Goal: Task Accomplishment & Management: Manage account settings

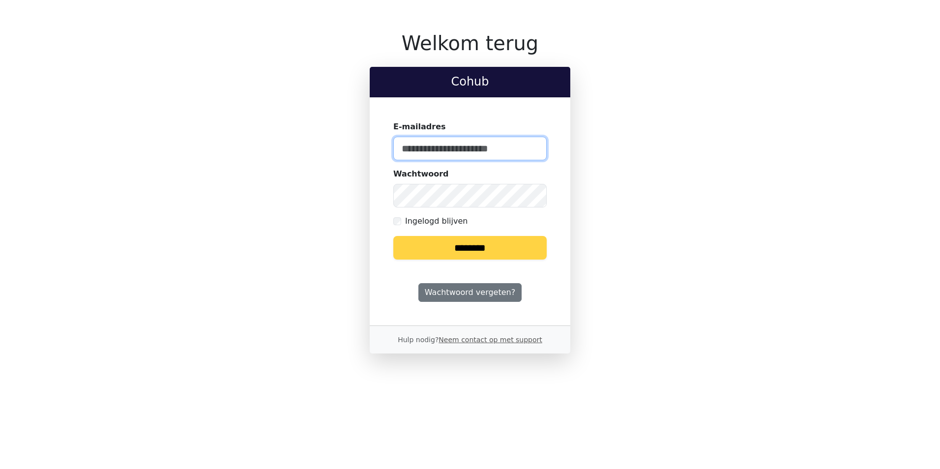
type input "**********"
click at [490, 251] on input "********" at bounding box center [469, 248] width 153 height 24
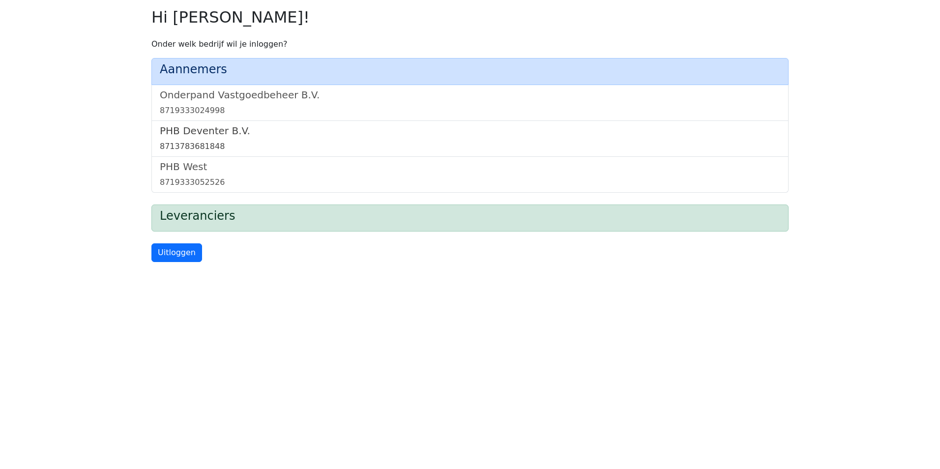
click at [200, 138] on link "PHB Deventer B.V. 8713783681848" at bounding box center [470, 139] width 620 height 28
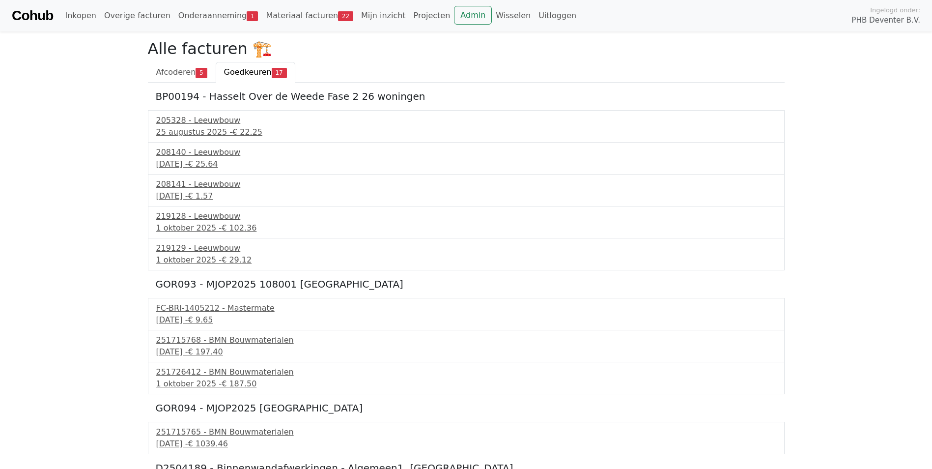
click at [260, 77] on link "Goedkeuren 17" at bounding box center [256, 72] width 80 height 21
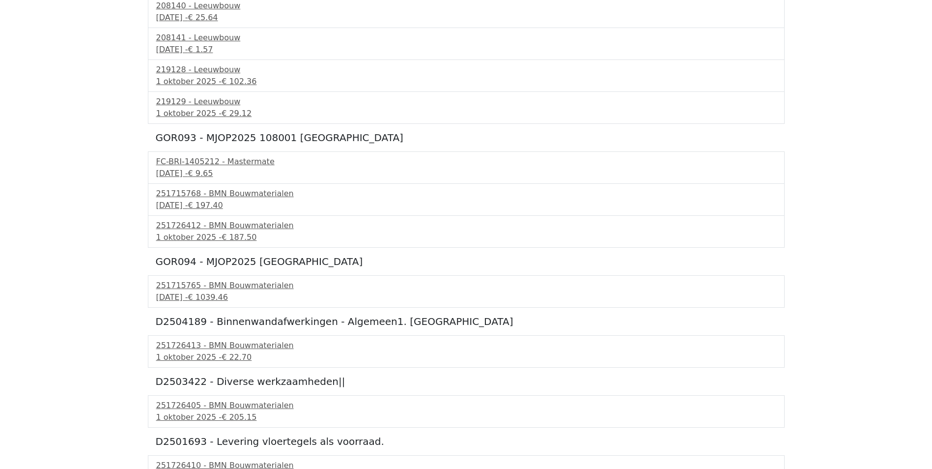
scroll to position [147, 0]
click at [198, 354] on div "1 oktober 2025 - € 22.70" at bounding box center [466, 356] width 620 height 12
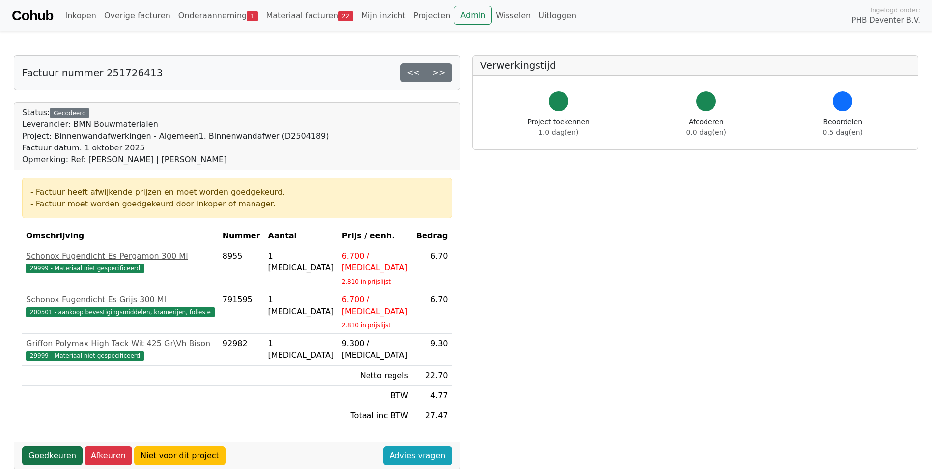
click at [57, 446] on link "Goedkeuren" at bounding box center [52, 455] width 60 height 19
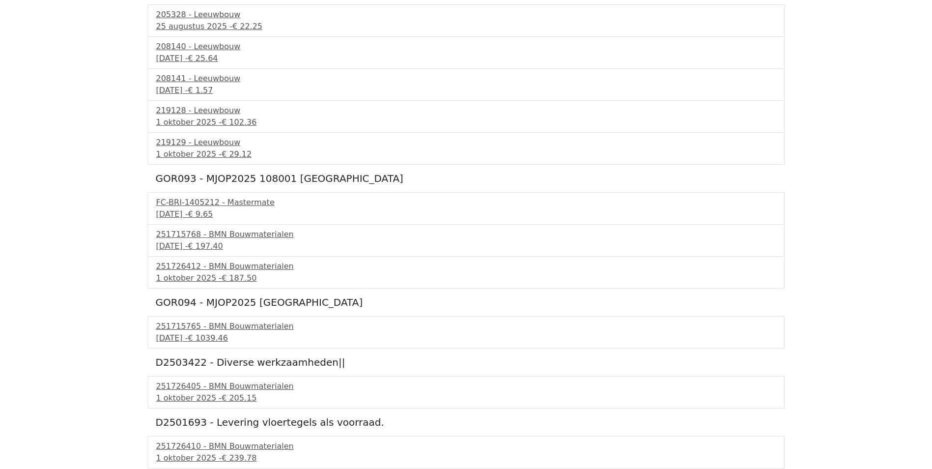
scroll to position [147, 0]
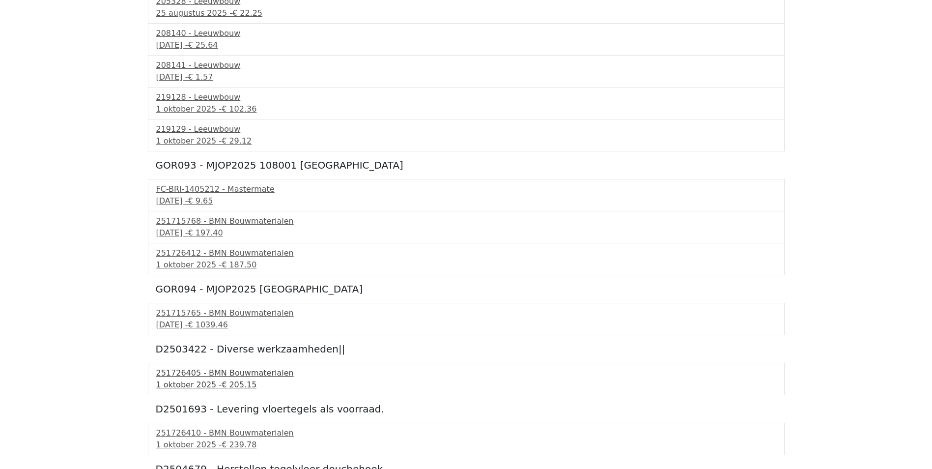
click at [204, 381] on div "1 oktober 2025 - € 205.15" at bounding box center [466, 385] width 620 height 12
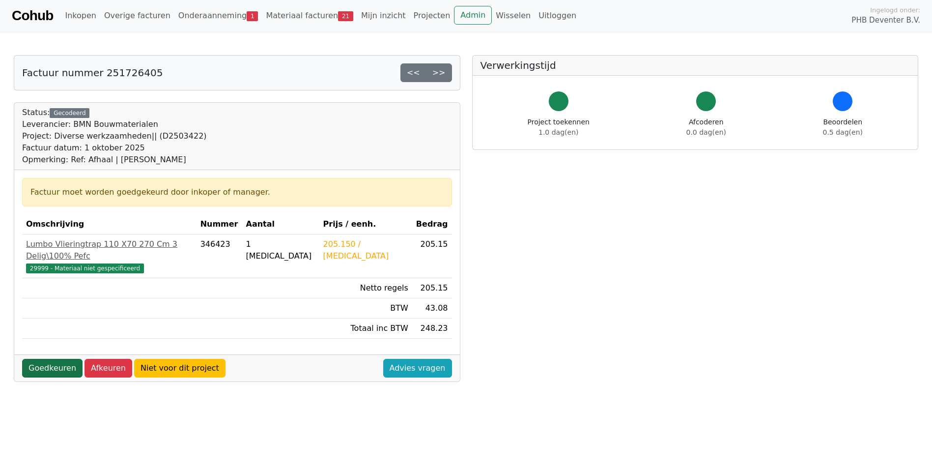
click at [56, 359] on link "Goedkeuren" at bounding box center [52, 368] width 60 height 19
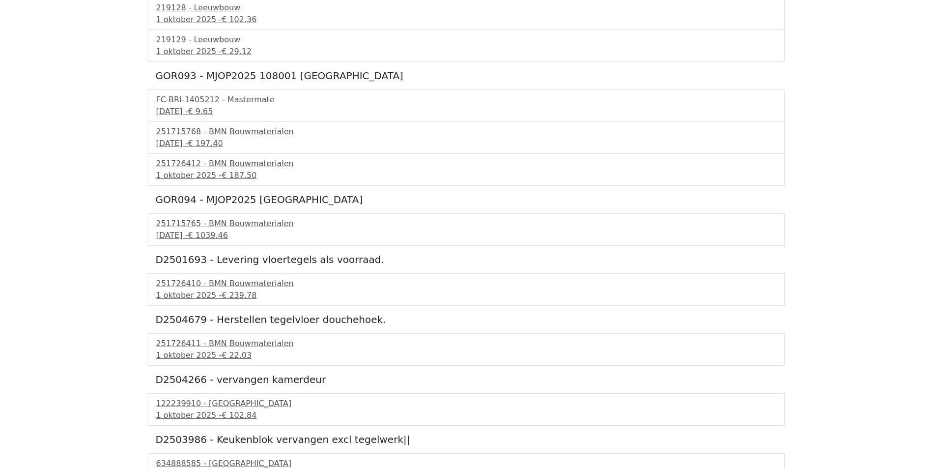
scroll to position [246, 0]
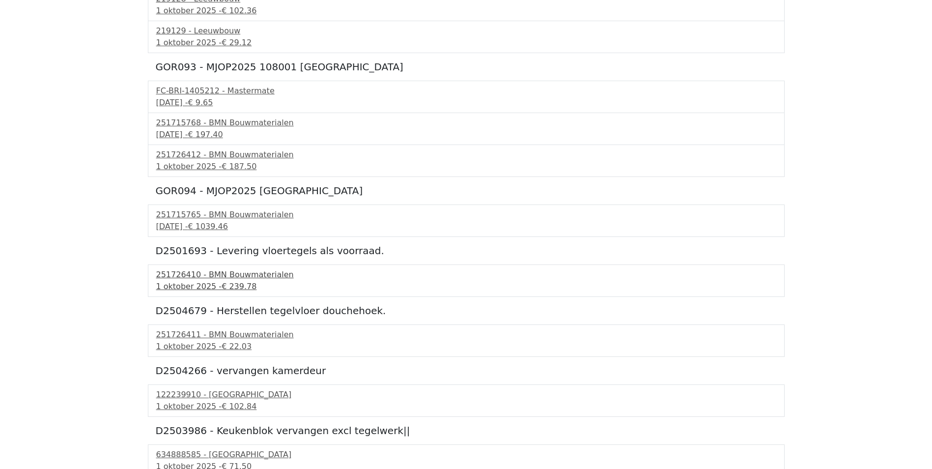
click at [173, 280] on div "251726410 - BMN Bouwmaterialen" at bounding box center [466, 275] width 620 height 12
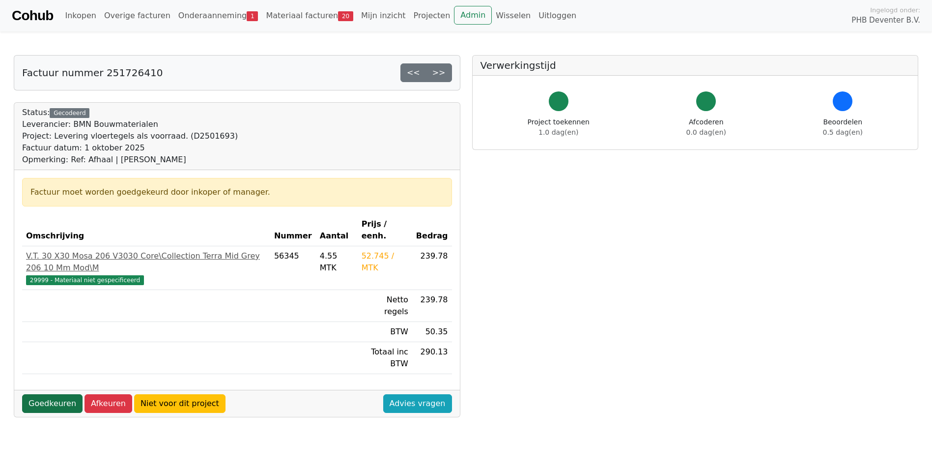
click at [62, 394] on link "Goedkeuren" at bounding box center [52, 403] width 60 height 19
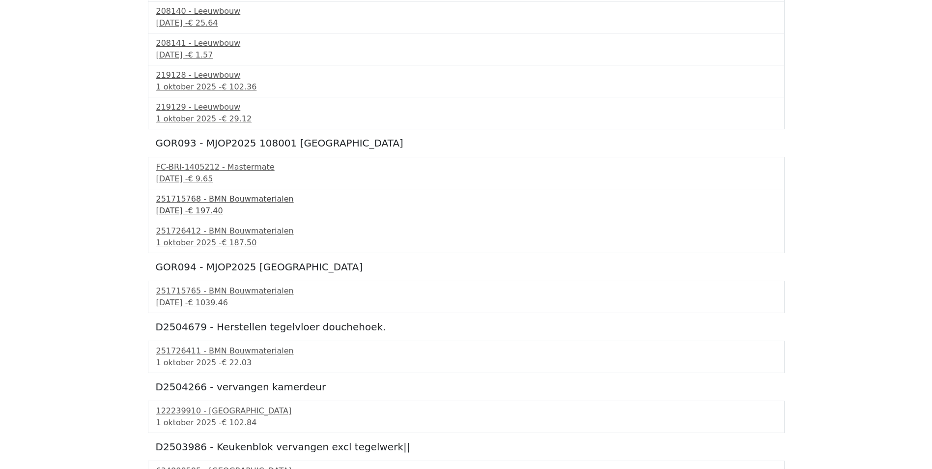
scroll to position [197, 0]
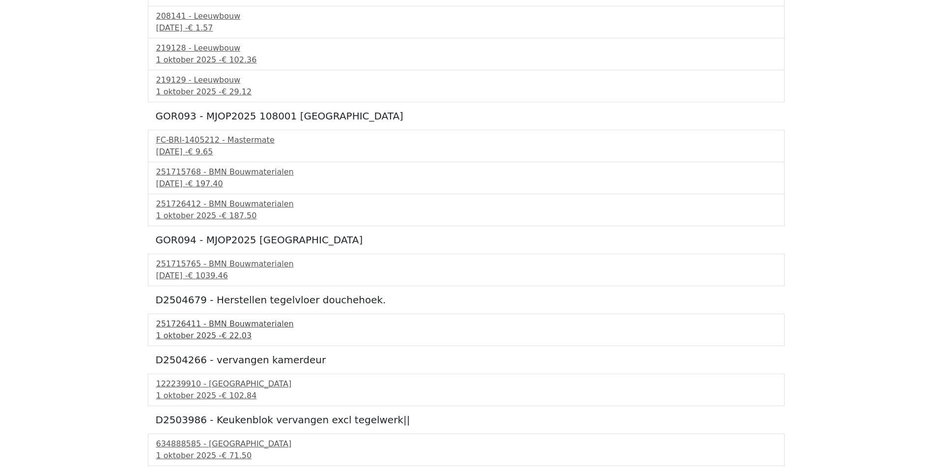
click at [177, 328] on div "251726411 - BMN Bouwmaterialen" at bounding box center [466, 324] width 620 height 12
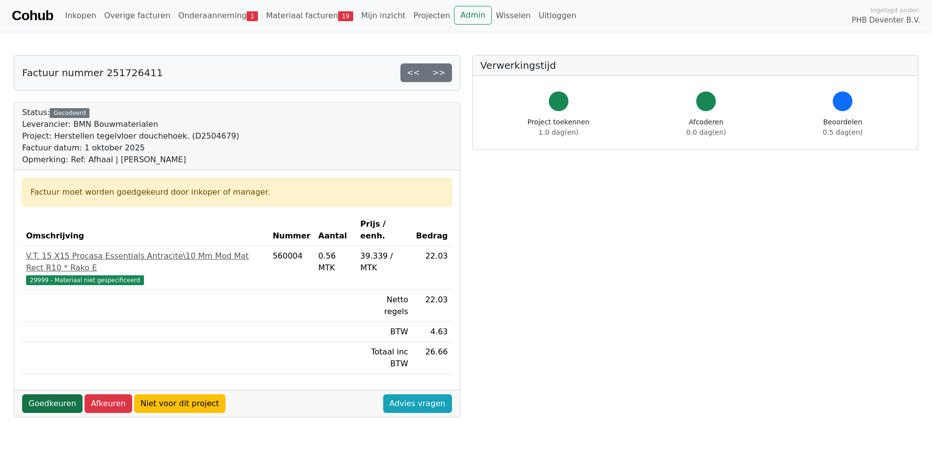
click at [57, 394] on link "Goedkeuren" at bounding box center [52, 403] width 60 height 19
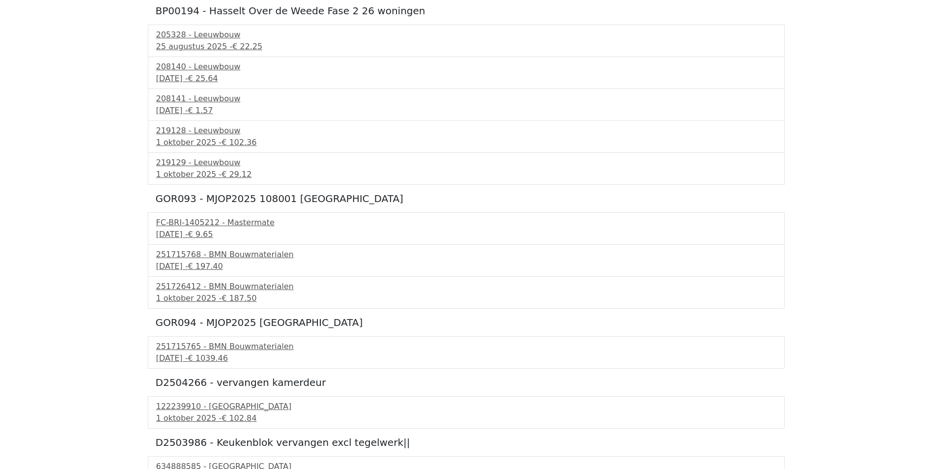
scroll to position [147, 0]
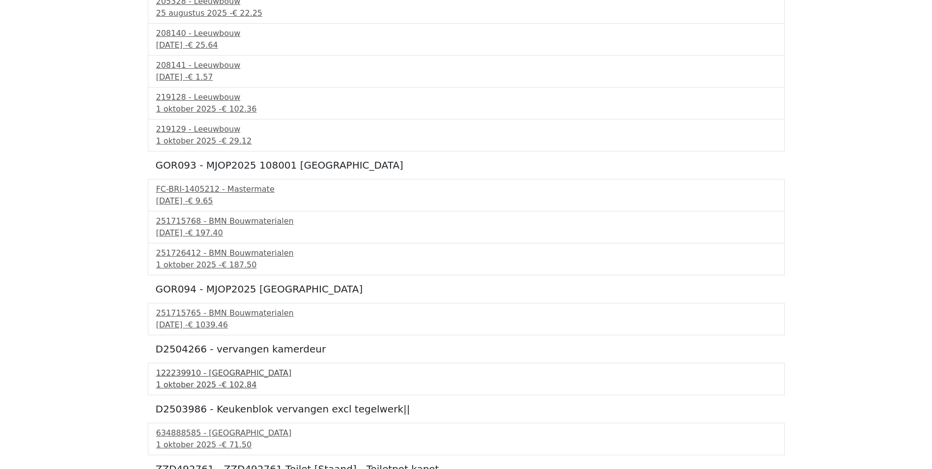
click at [174, 380] on div "[DATE] - € 102.84" at bounding box center [466, 385] width 620 height 12
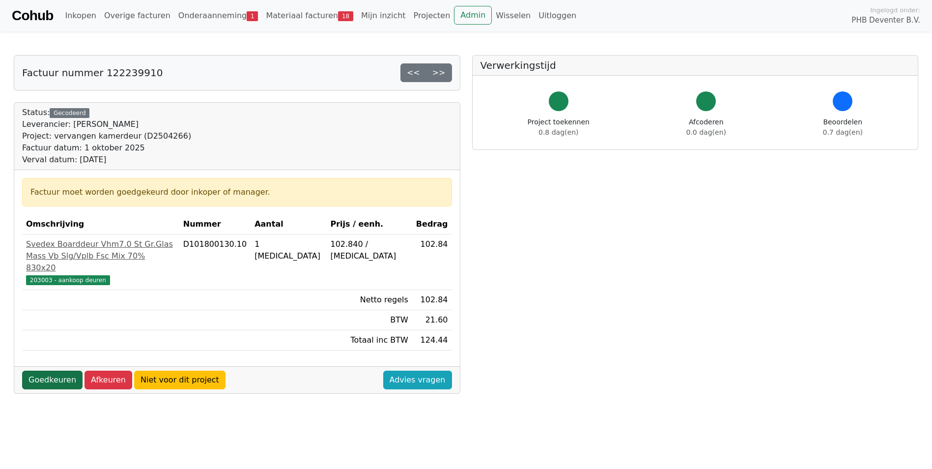
click at [44, 376] on link "Goedkeuren" at bounding box center [52, 380] width 60 height 19
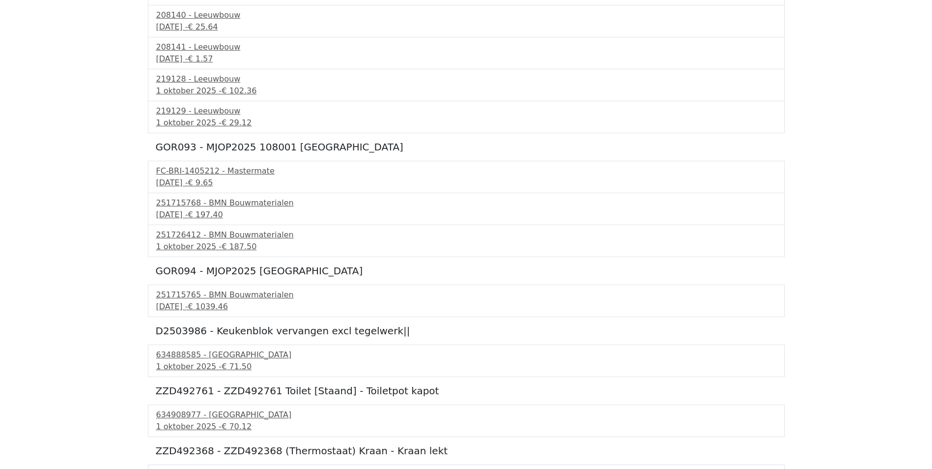
scroll to position [194, 0]
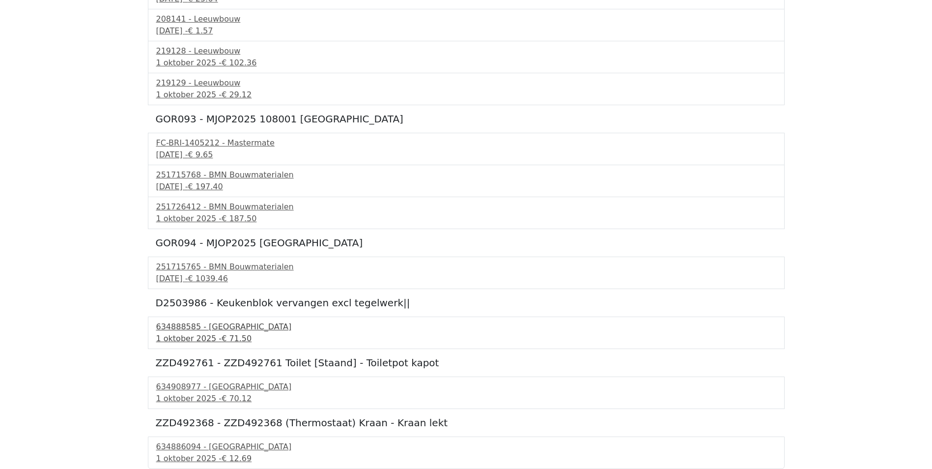
click at [179, 330] on div "634888585 - [GEOGRAPHIC_DATA]" at bounding box center [466, 327] width 620 height 12
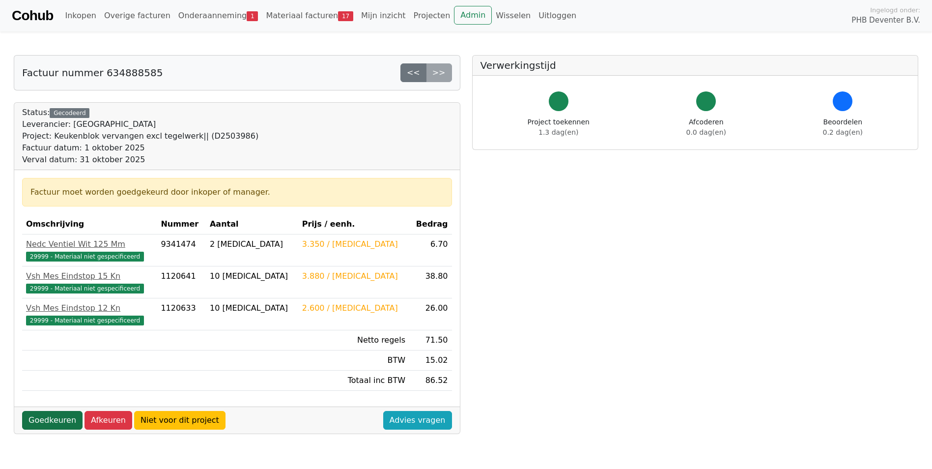
click at [56, 416] on link "Goedkeuren" at bounding box center [52, 420] width 60 height 19
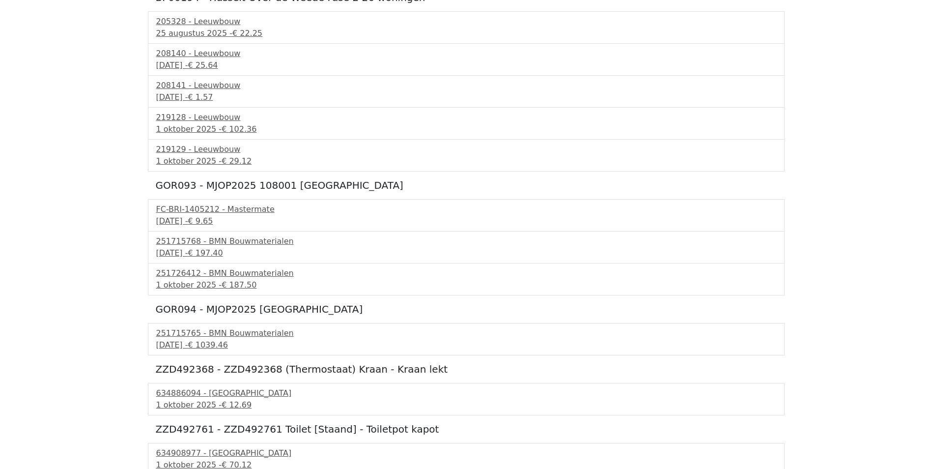
scroll to position [134, 0]
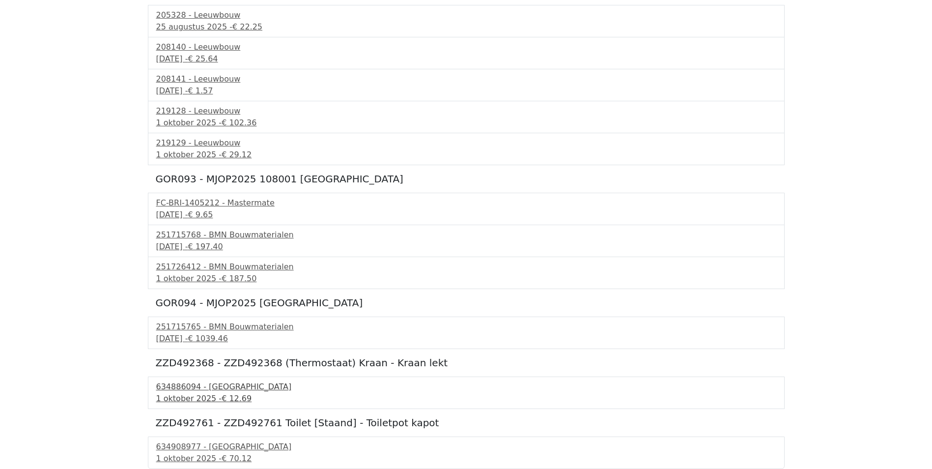
click at [174, 390] on div "634886094 - Technische Unie" at bounding box center [466, 387] width 620 height 12
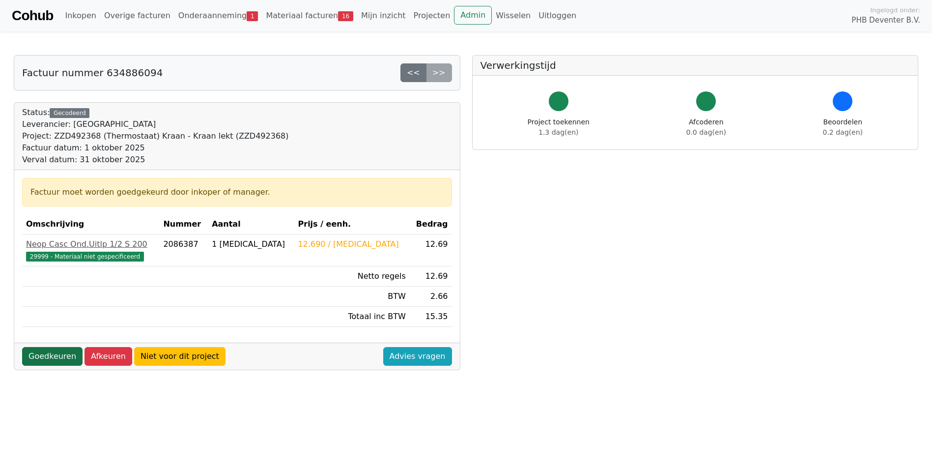
click at [52, 361] on link "Goedkeuren" at bounding box center [52, 356] width 60 height 19
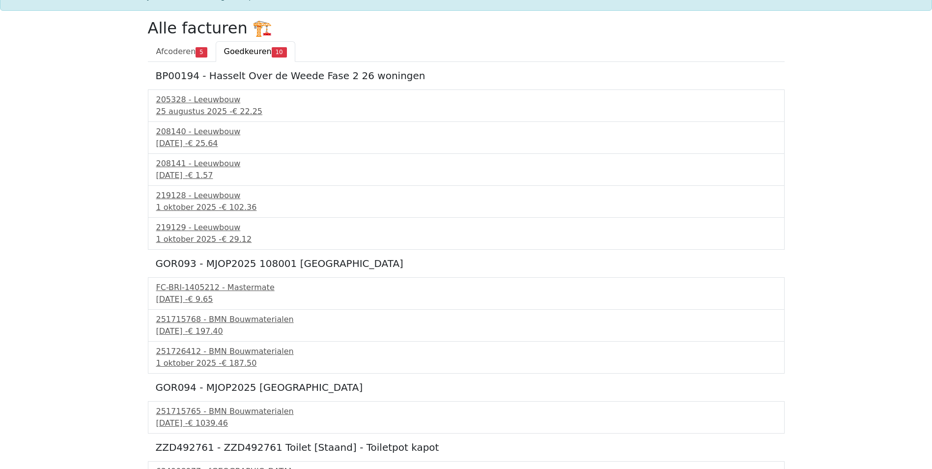
scroll to position [74, 0]
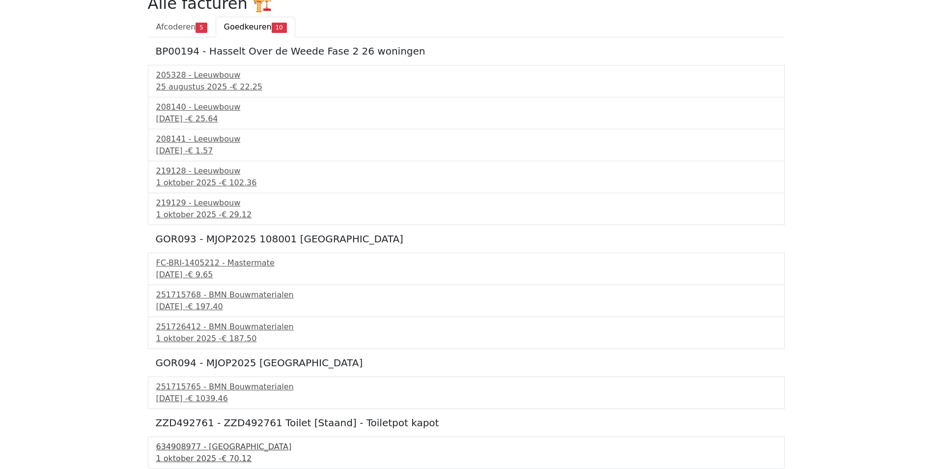
click at [193, 454] on div "1 oktober 2025 - € 70.12" at bounding box center [466, 459] width 620 height 12
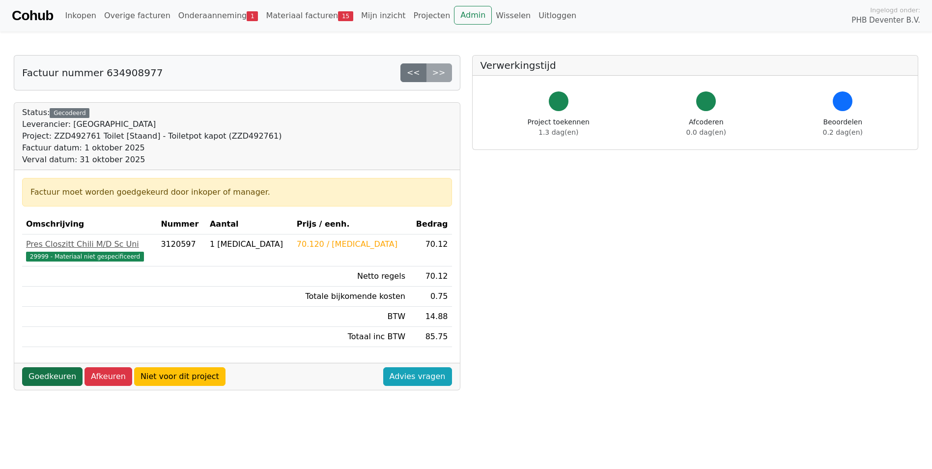
click at [42, 376] on link "Goedkeuren" at bounding box center [52, 376] width 60 height 19
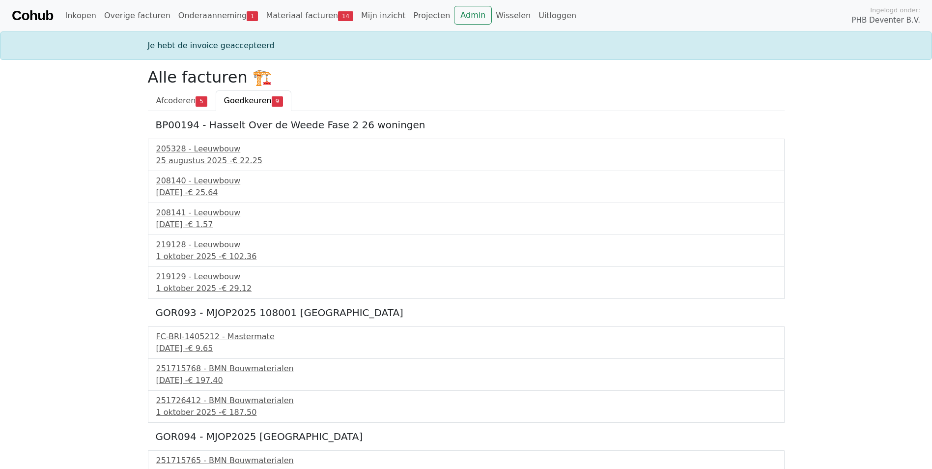
click at [250, 103] on span "Goedkeuren" at bounding box center [248, 100] width 48 height 9
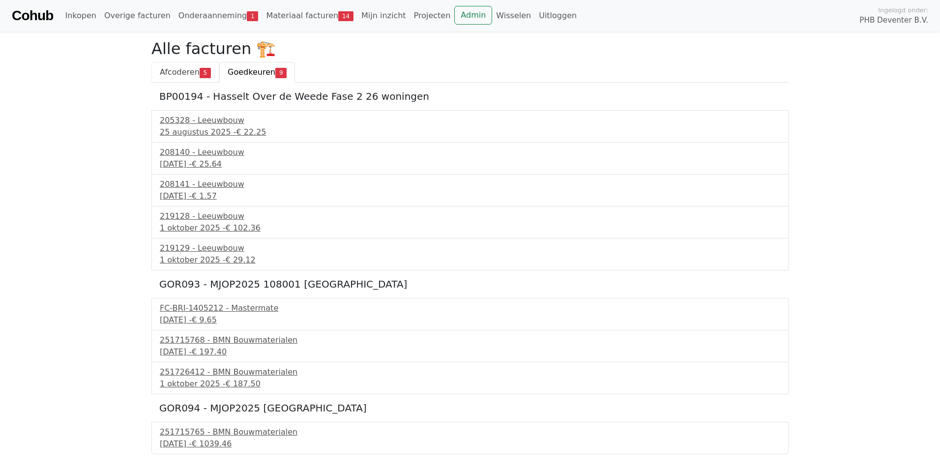
click at [185, 73] on span "Afcoderen" at bounding box center [180, 71] width 40 height 9
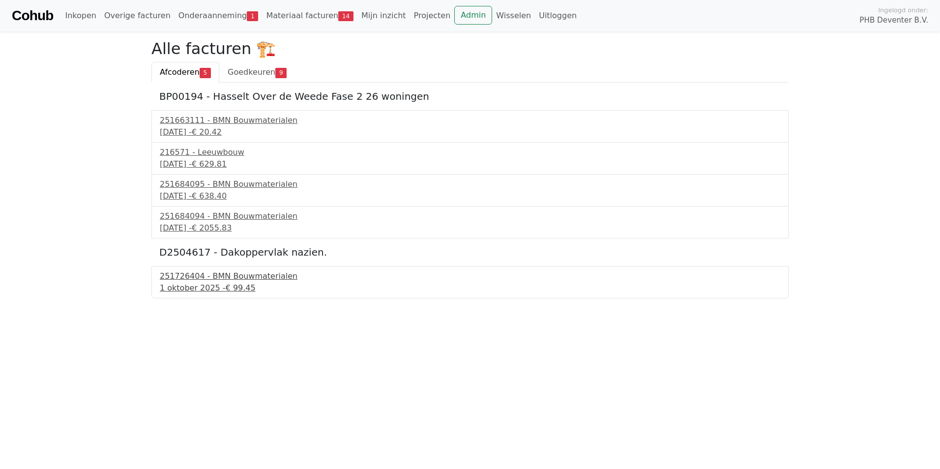
click at [210, 284] on div "1 oktober 2025 - € 99.45" at bounding box center [470, 288] width 620 height 12
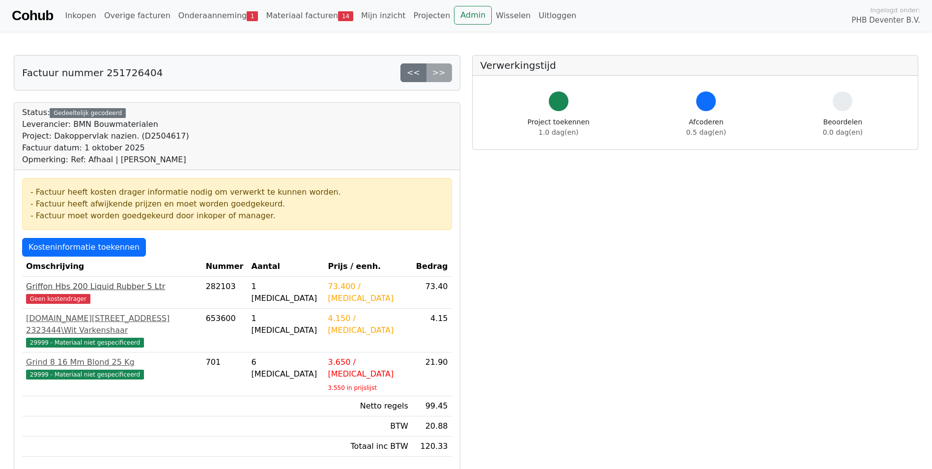
click at [58, 289] on div "Griffon Hbs 200 Liquid Rubber 5 Ltr" at bounding box center [112, 287] width 172 height 12
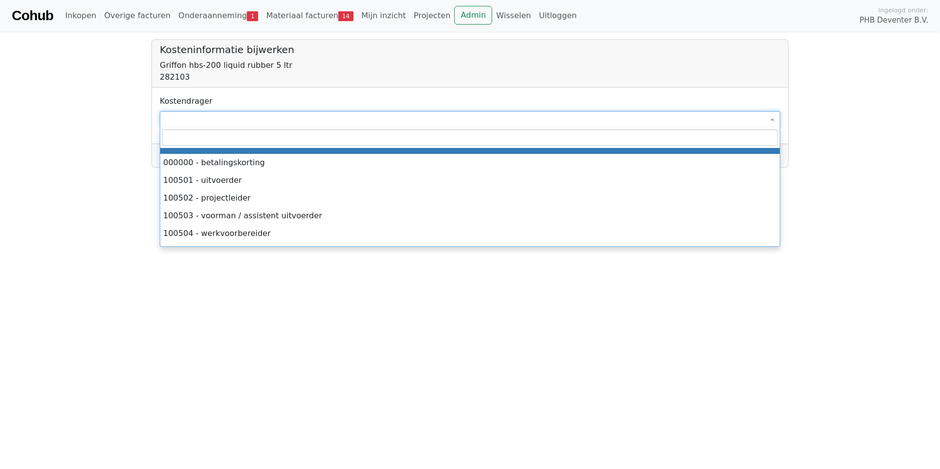
click at [177, 123] on span at bounding box center [470, 119] width 620 height 17
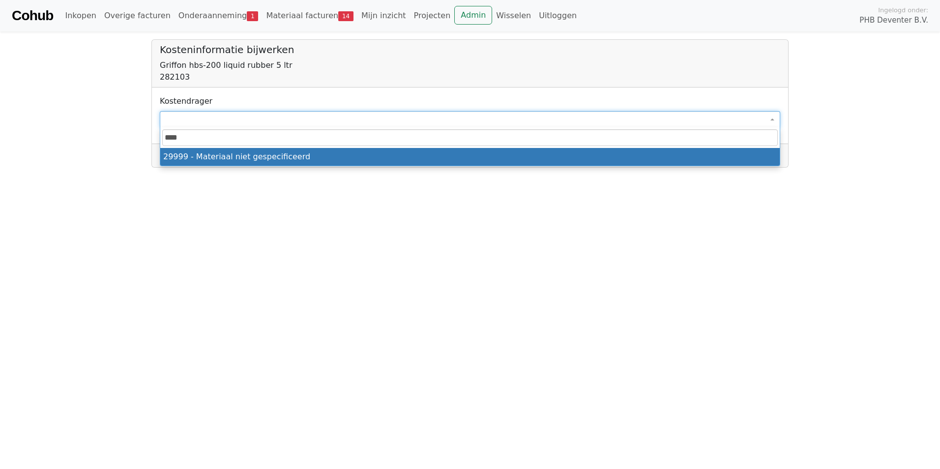
type input "****"
select select "****"
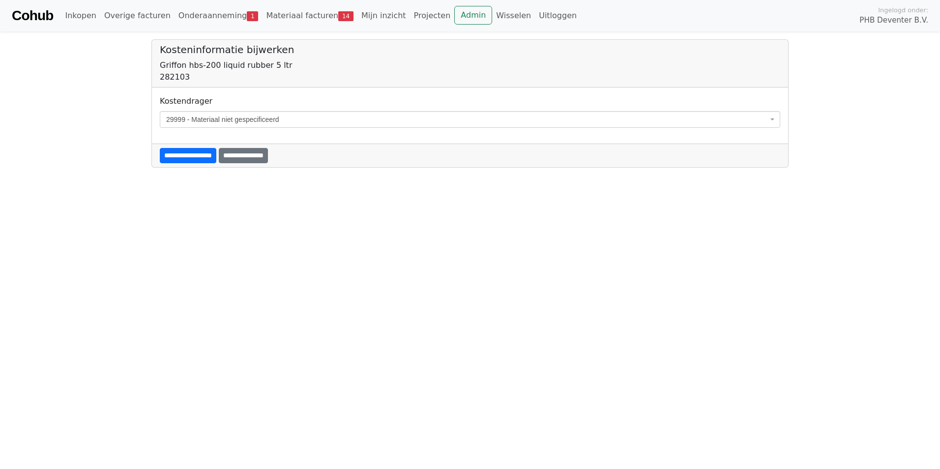
click at [181, 155] on input "**********" at bounding box center [188, 155] width 57 height 15
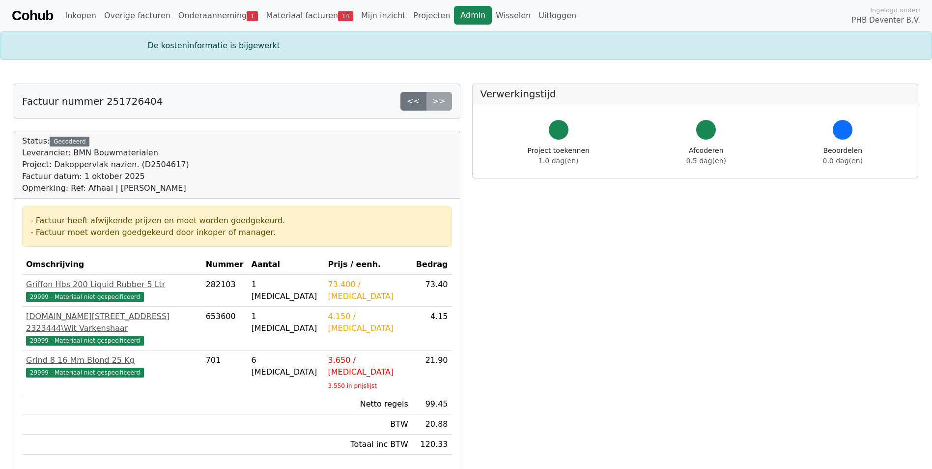
click at [454, 13] on link "Admin" at bounding box center [473, 15] width 38 height 19
